Goal: Transaction & Acquisition: Purchase product/service

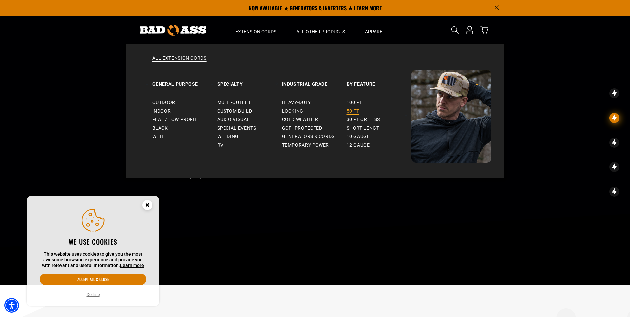
click at [352, 109] on span "50 ft" at bounding box center [353, 111] width 13 height 6
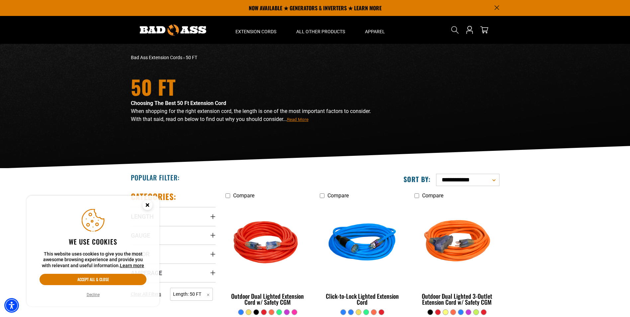
click at [146, 206] on icon "Cookie Consent" at bounding box center [147, 205] width 2 height 2
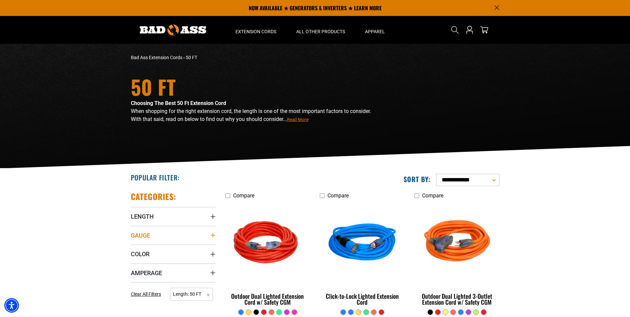
click at [212, 235] on icon "Gauge" at bounding box center [212, 235] width 5 height 5
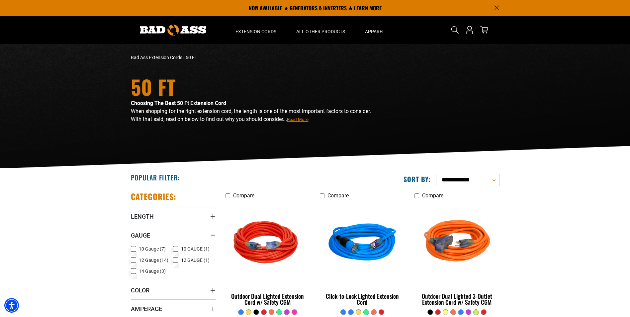
click at [134, 250] on icon at bounding box center [133, 248] width 5 height 9
